Goal: Task Accomplishment & Management: Use online tool/utility

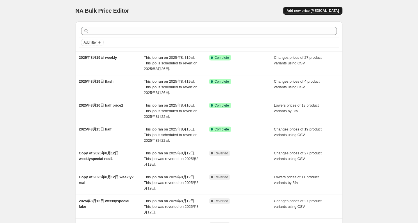
click at [318, 12] on span "Add new price [MEDICAL_DATA]" at bounding box center [312, 10] width 52 height 4
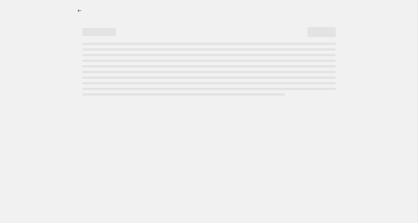
select select "percentage"
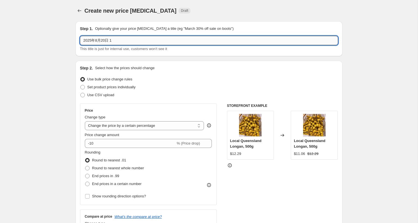
drag, startPoint x: 112, startPoint y: 40, endPoint x: 206, endPoint y: 38, distance: 94.3
click at [206, 38] on input "2025年8月20日 1" at bounding box center [209, 40] width 258 height 9
type input "2025年8月20日 weekly1"
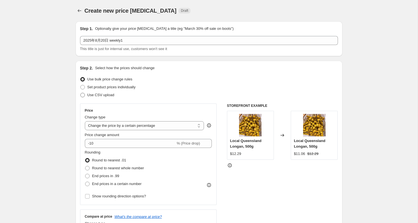
click at [98, 93] on span "Use CSV upload" at bounding box center [100, 95] width 27 height 4
click at [81, 93] on input "Use CSV upload" at bounding box center [80, 93] width 0 height 0
radio input "true"
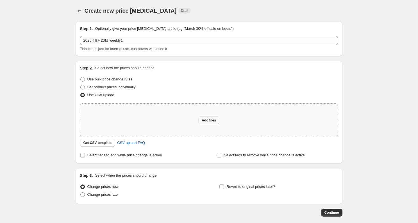
click at [214, 120] on span "Add files" at bounding box center [208, 120] width 14 height 4
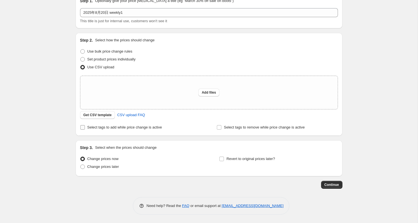
click at [108, 126] on span "Select tags to add while price change is active" at bounding box center [124, 127] width 75 height 4
click at [85, 126] on input "Select tags to add while price change is active" at bounding box center [82, 127] width 4 height 4
checkbox input "true"
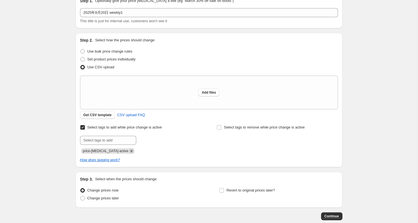
click at [129, 151] on icon "Remove price-change-job-active" at bounding box center [131, 150] width 5 height 5
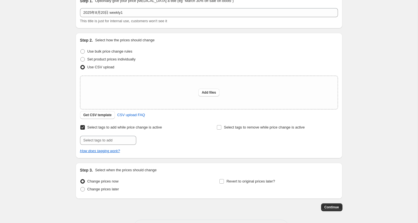
click at [118, 145] on div "Select tags to add while price change is active Submit Select tags to remove wh…" at bounding box center [209, 138] width 258 height 30
click at [114, 140] on input "text" at bounding box center [108, 140] width 56 height 9
click at [174, 143] on div at bounding box center [140, 140] width 121 height 9
click at [120, 52] on span "Use bulk price change rules" at bounding box center [109, 51] width 45 height 4
click at [81, 49] on input "Use bulk price change rules" at bounding box center [80, 49] width 0 height 0
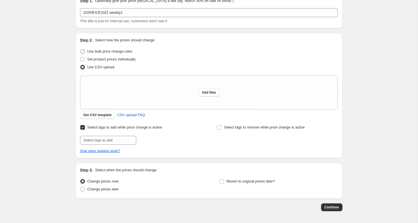
radio input "true"
select select "percentage"
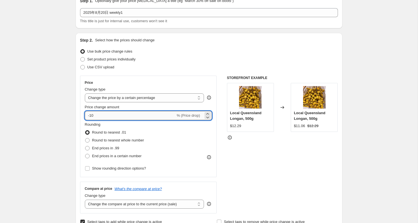
click at [112, 112] on input "-10" at bounding box center [130, 115] width 91 height 9
click at [115, 114] on input "-10" at bounding box center [130, 115] width 91 height 9
type input "-1"
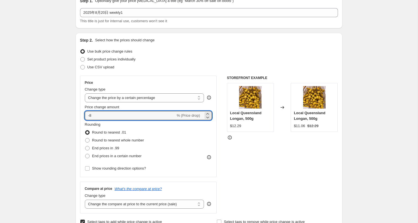
type input "-8"
click at [139, 100] on select "Change the price to a certain amount Change the price by a certain amount Chang…" at bounding box center [144, 97] width 119 height 9
select select "no_change"
click at [85, 93] on select "Change the price to a certain amount Change the price by a certain amount Chang…" at bounding box center [144, 97] width 119 height 9
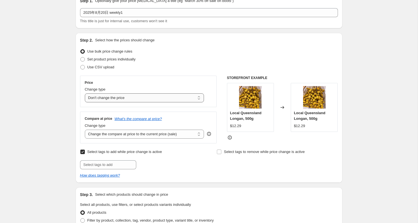
click at [120, 97] on select "Change the price to a certain amount Change the price by a certain amount Chang…" at bounding box center [144, 97] width 119 height 9
click at [123, 99] on select "Change the price to a certain amount Change the price by a certain amount Chang…" at bounding box center [144, 97] width 119 height 9
click at [109, 98] on select "Change the price to a certain amount Change the price by a certain amount Chang…" at bounding box center [144, 97] width 119 height 9
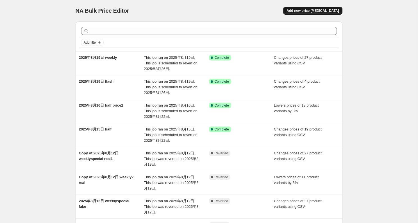
click at [313, 8] on button "Add new price change job" at bounding box center [312, 11] width 59 height 8
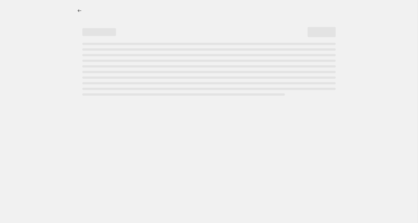
select select "percentage"
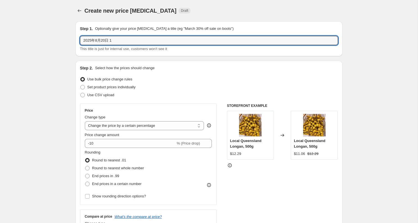
drag, startPoint x: 112, startPoint y: 42, endPoint x: 221, endPoint y: 50, distance: 108.9
click at [221, 50] on div "2025年8月20日 1 This title is just for internal use, customers won't see it" at bounding box center [209, 44] width 258 height 16
type input "2025年8月20日 weekly"
click at [90, 100] on div "Step 2. Select how the prices should change Use bulk price change rules Set pro…" at bounding box center [209, 159] width 258 height 188
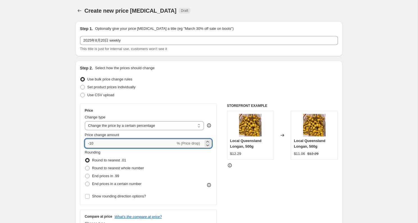
click at [115, 143] on input "-10" at bounding box center [130, 143] width 91 height 9
type input "-1"
type input "-8"
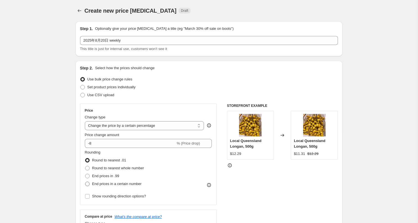
click at [111, 185] on span "End prices in a certain number" at bounding box center [116, 183] width 49 height 4
click at [85, 182] on input "End prices in a certain number" at bounding box center [85, 181] width 0 height 0
radio input "true"
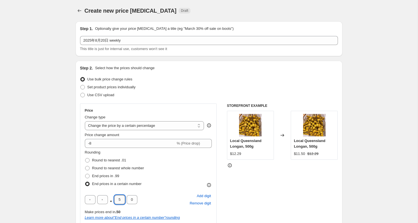
click at [119, 199] on input "5" at bounding box center [119, 199] width 11 height 9
click at [131, 199] on input "0" at bounding box center [132, 199] width 11 height 9
type input "9"
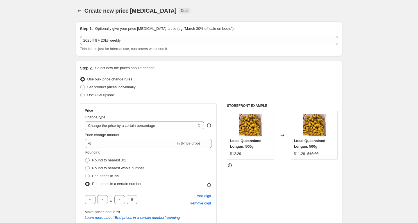
click at [192, 174] on div "Rounding Round to nearest .01 Round to nearest whole number End prices in .99 E…" at bounding box center [148, 168] width 127 height 38
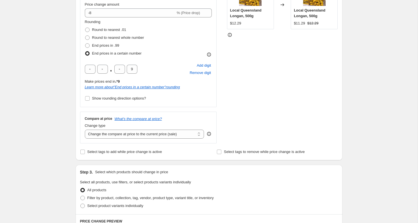
scroll to position [155, 0]
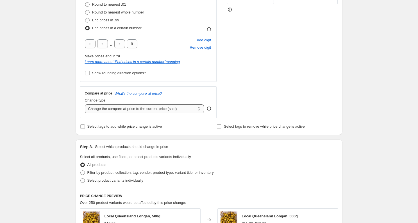
click at [130, 111] on select "Change the compare at price to the current price (sale) Change the compare at p…" at bounding box center [144, 108] width 119 height 9
select select "no_change"
click at [85, 104] on select "Change the compare at price to the current price (sale) Change the compare at p…" at bounding box center [144, 108] width 119 height 9
click at [205, 140] on div "Step 3. Select which products should change in price Select all products, use f…" at bounding box center [208, 163] width 267 height 49
click at [141, 130] on div "Step 2. Select how the prices should change Use bulk price change rules Set pro…" at bounding box center [208, 20] width 267 height 230
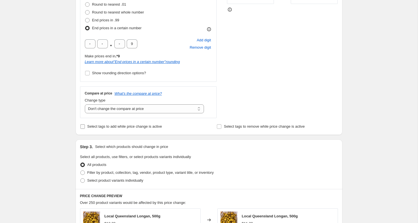
click at [136, 127] on span "Select tags to add while price change is active" at bounding box center [124, 126] width 75 height 4
click at [85, 127] on input "Select tags to add while price change is active" at bounding box center [82, 126] width 4 height 4
checkbox input "true"
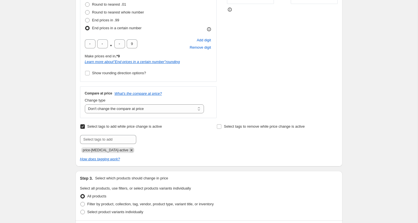
click at [129, 148] on icon "Remove price-change-job-active" at bounding box center [131, 149] width 5 height 5
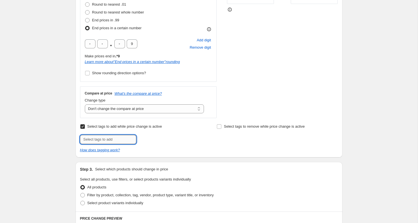
click at [117, 141] on input "text" at bounding box center [108, 139] width 56 height 9
type input "weekly-special"
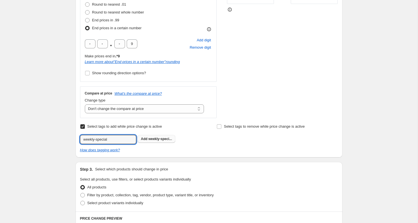
click at [160, 140] on span "weekly-speci..." at bounding box center [160, 139] width 24 height 4
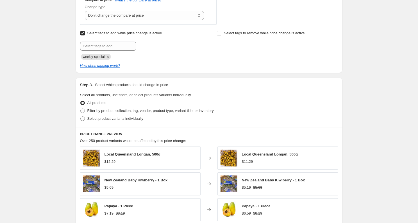
scroll to position [306, 0]
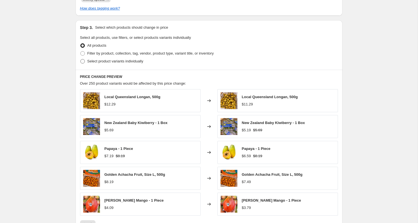
click at [123, 61] on span "Select product variants individually" at bounding box center [115, 61] width 56 height 4
click at [81, 59] on input "Select product variants individually" at bounding box center [80, 59] width 0 height 0
radio input "true"
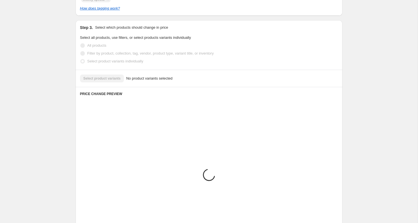
scroll to position [278, 0]
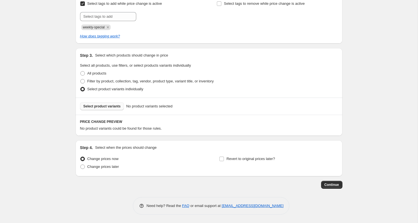
click at [105, 105] on span "Select product variants" at bounding box center [101, 106] width 37 height 4
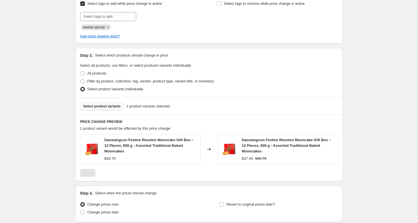
click at [107, 109] on button "Select product variants" at bounding box center [102, 106] width 44 height 8
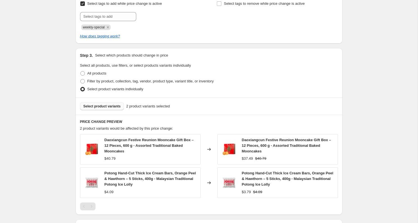
click at [114, 104] on span "Select product variants" at bounding box center [101, 106] width 37 height 4
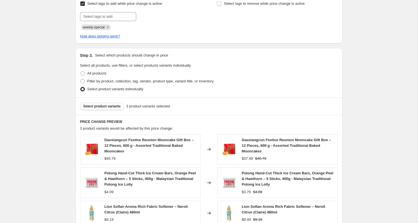
click at [98, 106] on span "Select product variants" at bounding box center [101, 106] width 37 height 4
click at [109, 107] on span "Select product variants" at bounding box center [101, 106] width 37 height 4
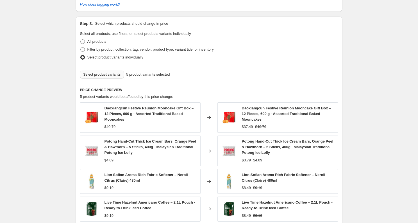
scroll to position [310, 0]
click at [109, 79] on div "Select product variants 5 product variants selected" at bounding box center [208, 73] width 267 height 17
click at [110, 77] on button "Select product variants" at bounding box center [102, 74] width 44 height 8
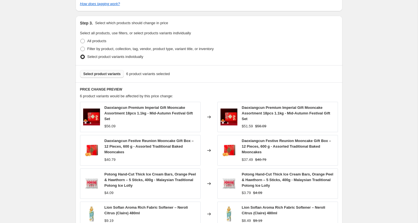
click at [98, 74] on span "Select product variants" at bounding box center [101, 74] width 37 height 4
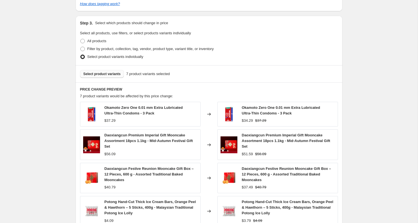
click at [109, 73] on span "Select product variants" at bounding box center [101, 74] width 37 height 4
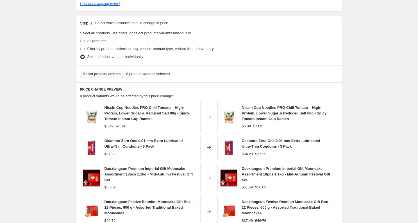
click at [110, 75] on span "Select product variants" at bounding box center [101, 74] width 37 height 4
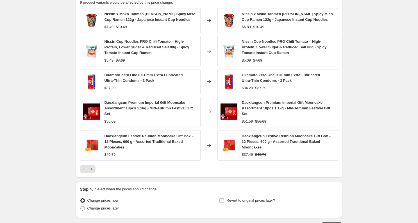
scroll to position [445, 0]
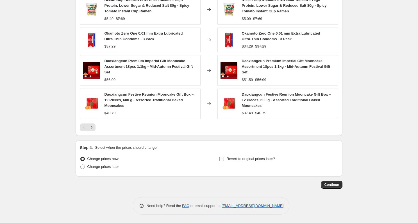
click at [220, 157] on input "Revert to original prices later?" at bounding box center [221, 158] width 4 height 4
checkbox input "true"
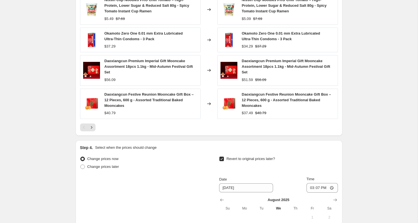
scroll to position [550, 0]
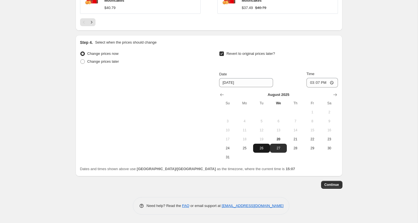
click at [266, 150] on span "26" at bounding box center [261, 148] width 12 height 4
type input "8/26/2025"
click at [310, 82] on div "Date 8/26/2025 Time 15:07" at bounding box center [278, 79] width 118 height 16
click at [316, 82] on input "15:07" at bounding box center [321, 83] width 31 height 10
type input "22:00"
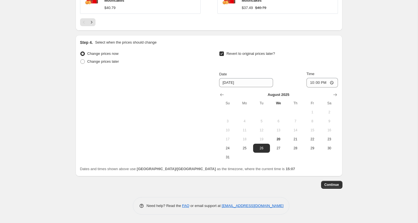
click at [329, 184] on span "Continue" at bounding box center [331, 184] width 15 height 4
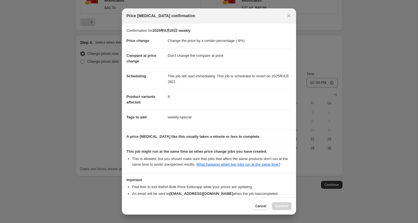
scroll to position [40, 0]
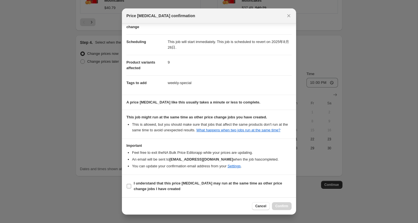
click at [160, 188] on b "I understand that this price change job may run at the same time as other price…" at bounding box center [208, 186] width 148 height 10
click at [131, 188] on input "I understand that this price change job may run at the same time as other price…" at bounding box center [129, 186] width 4 height 4
checkbox input "true"
click at [284, 204] on span "Confirm" at bounding box center [281, 205] width 13 height 4
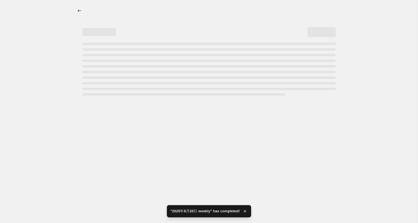
select select "percentage"
select select "no_change"
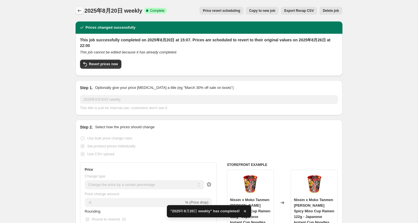
click at [81, 12] on icon "Price change jobs" at bounding box center [80, 11] width 6 height 6
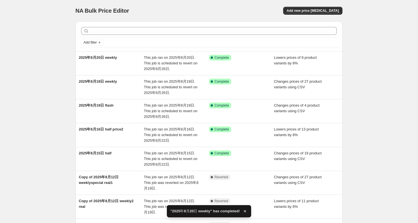
click at [47, 64] on div "NA Bulk Price Editor. This page is ready NA Bulk Price Editor Add new price cha…" at bounding box center [208, 172] width 417 height 345
click at [39, 97] on div "NA Bulk Price Editor. This page is ready NA Bulk Price Editor Add new price cha…" at bounding box center [208, 172] width 417 height 345
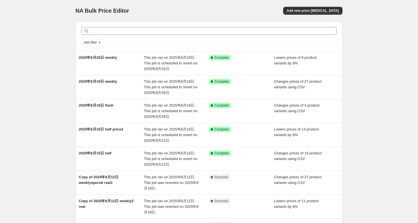
click at [38, 70] on div "NA Bulk Price Editor. This page is ready NA Bulk Price Editor Add new price cha…" at bounding box center [208, 172] width 417 height 345
